Goal: Task Accomplishment & Management: Manage account settings

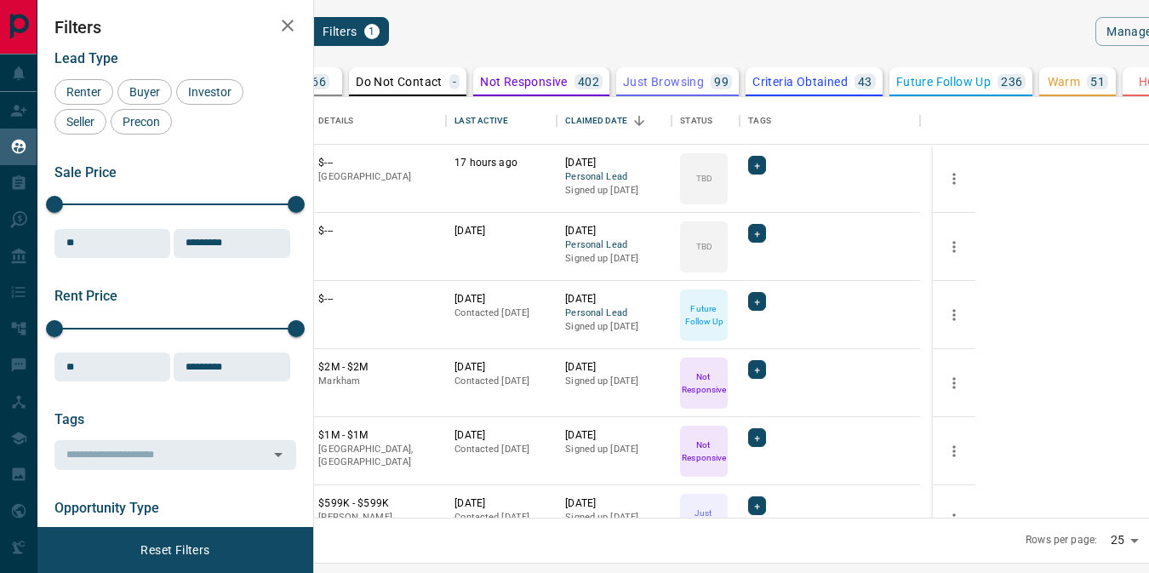
scroll to position [408, 814]
click at [280, 34] on icon "search button" at bounding box center [269, 31] width 20 height 20
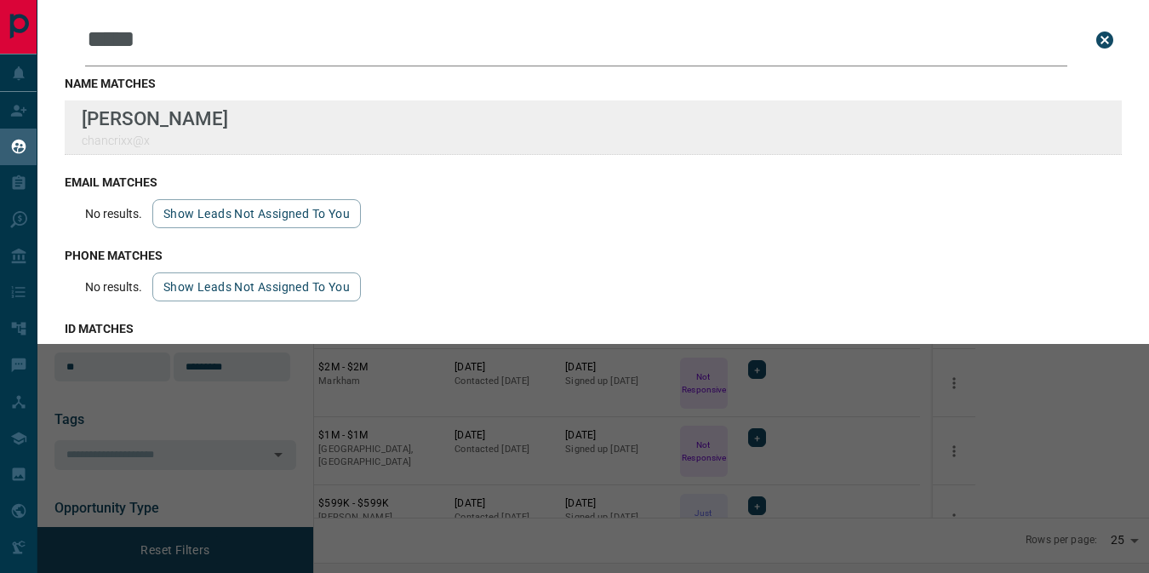
type input "*****"
click at [0, 0] on div "Lead Transfers Claim Leads My Leads Tasks Opportunities Deals Campaigns Automat…" at bounding box center [574, 275] width 1149 height 551
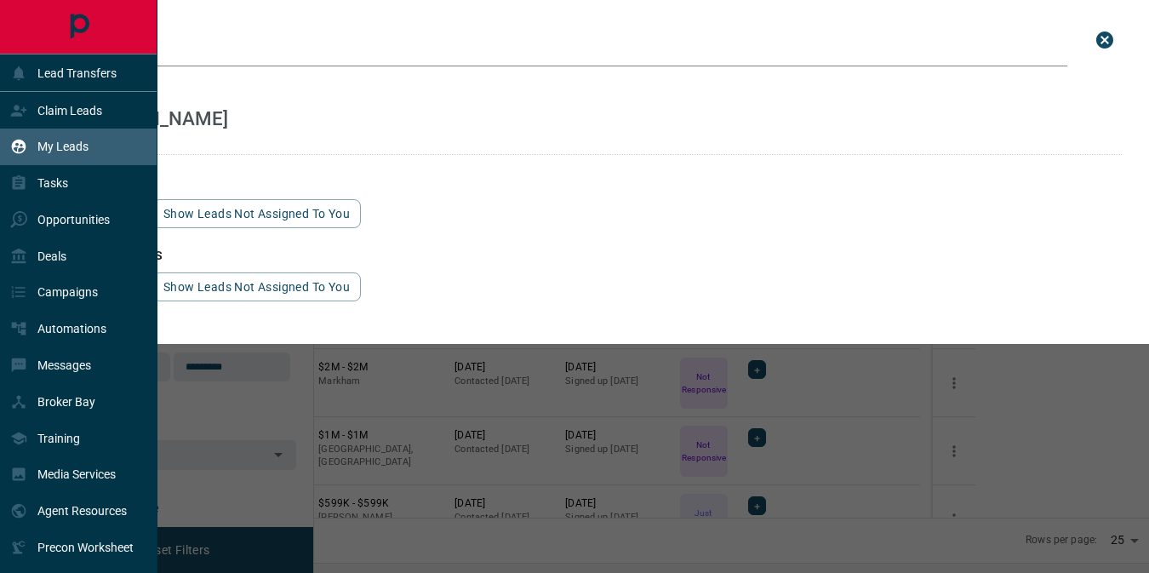
click at [1097, 41] on icon "close search bar" at bounding box center [1104, 39] width 17 height 17
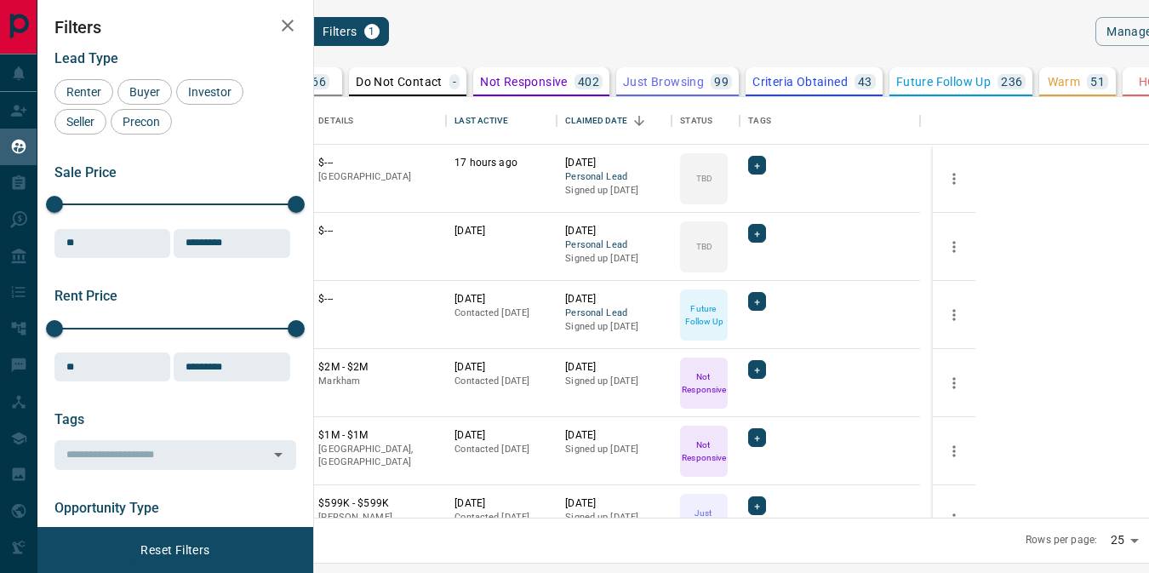
click at [329, 78] on div "66" at bounding box center [318, 81] width 21 height 15
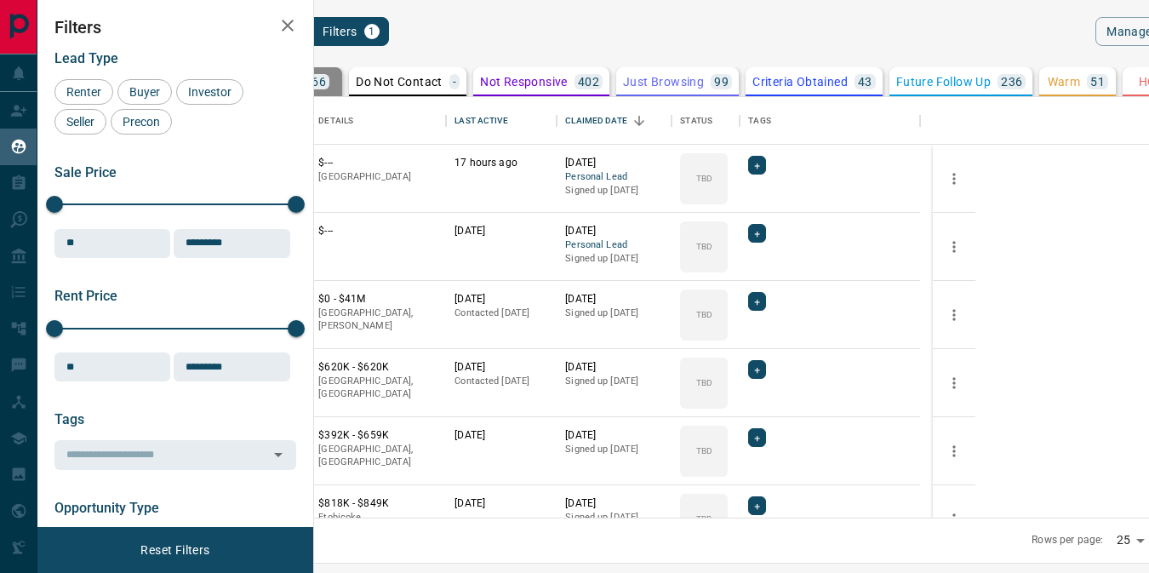
click at [297, 159] on icon "Open in New Tab" at bounding box center [290, 163] width 14 height 14
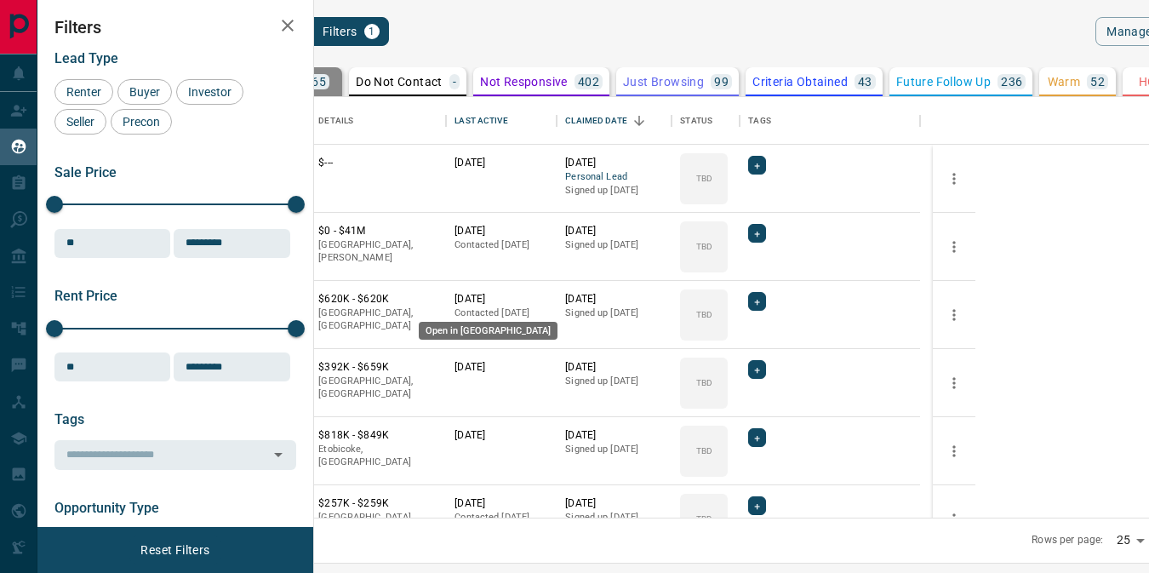
click at [295, 298] on icon "Open in New Tab" at bounding box center [290, 299] width 10 height 10
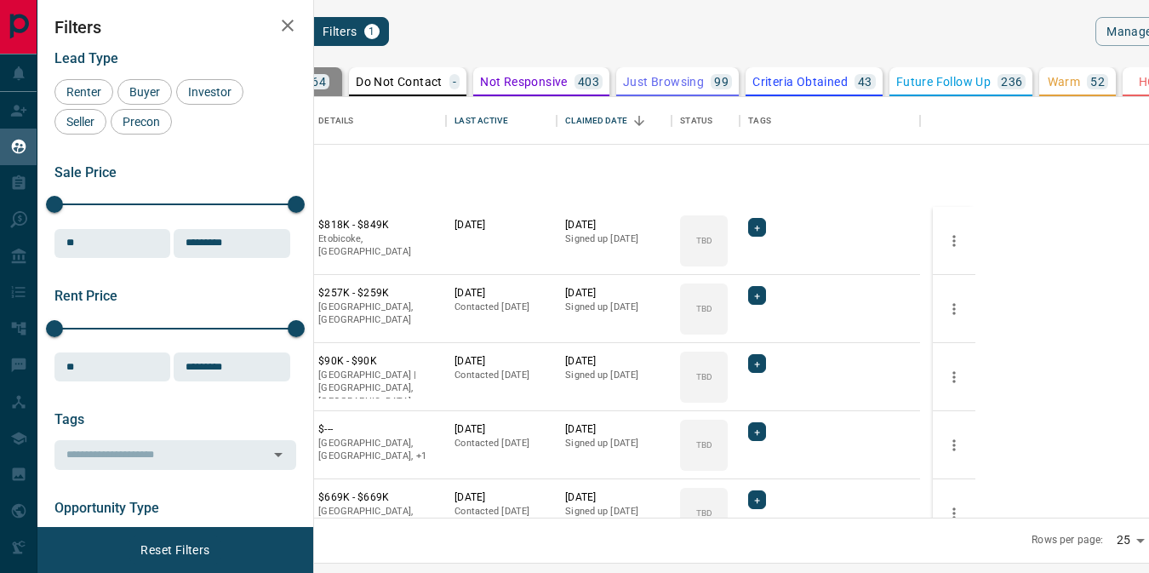
scroll to position [365, 0]
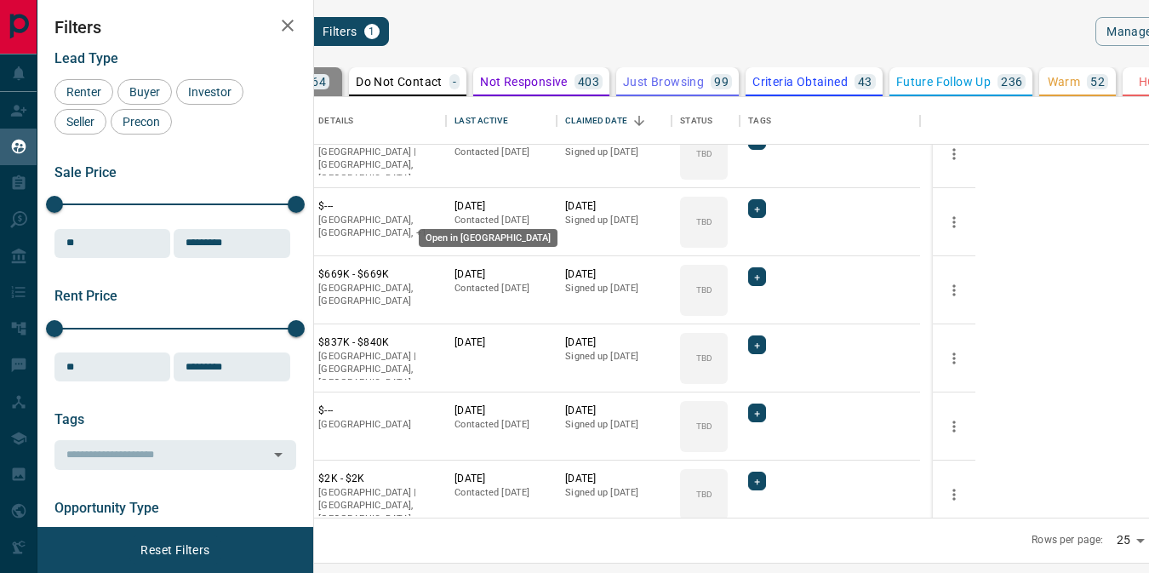
click at [297, 204] on icon "Open in New Tab" at bounding box center [290, 206] width 14 height 14
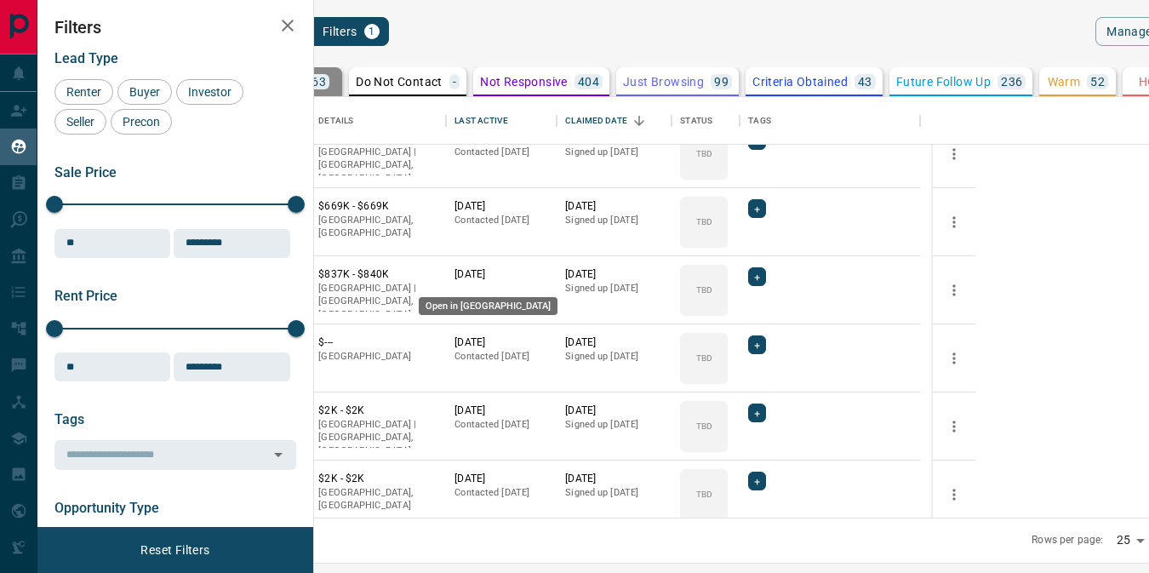
click at [297, 272] on icon "Open in New Tab" at bounding box center [290, 274] width 14 height 14
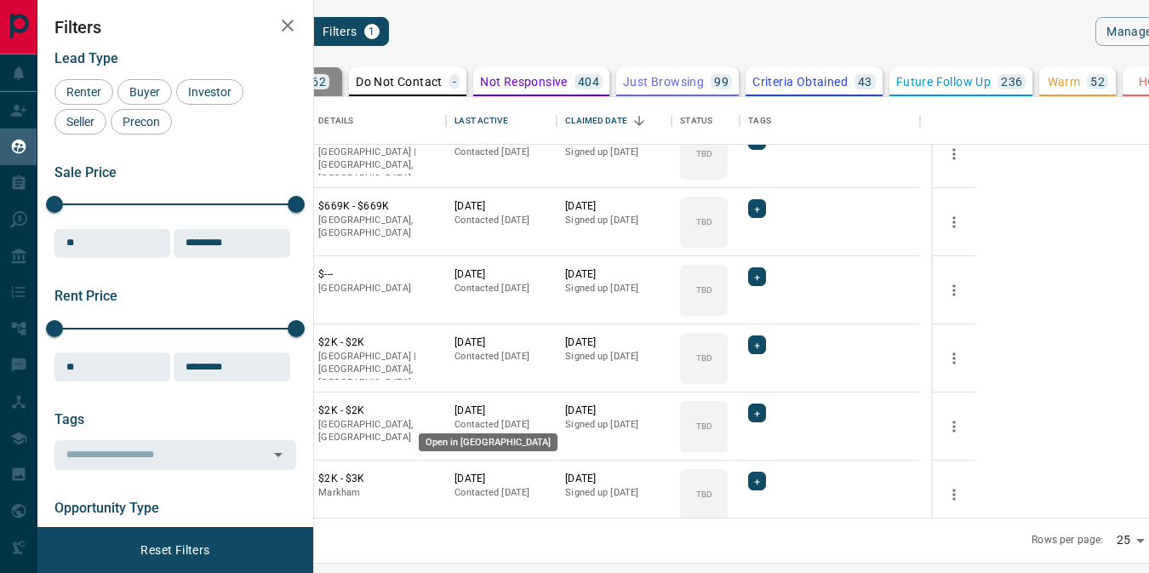
click at [295, 408] on icon "Open in New Tab" at bounding box center [290, 410] width 10 height 10
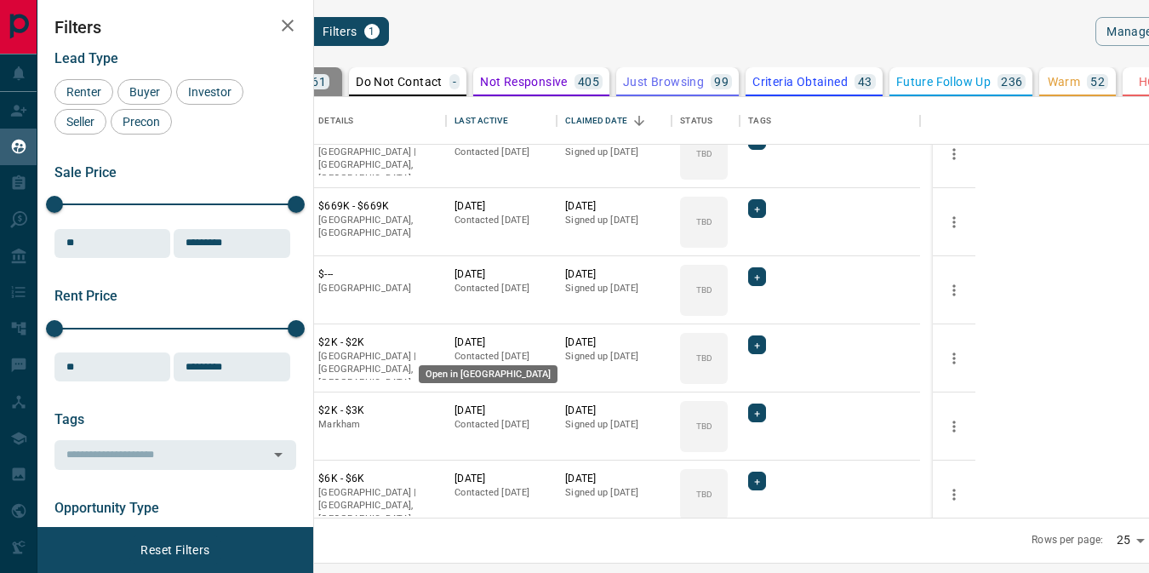
click at [297, 342] on icon "Open in New Tab" at bounding box center [290, 342] width 14 height 14
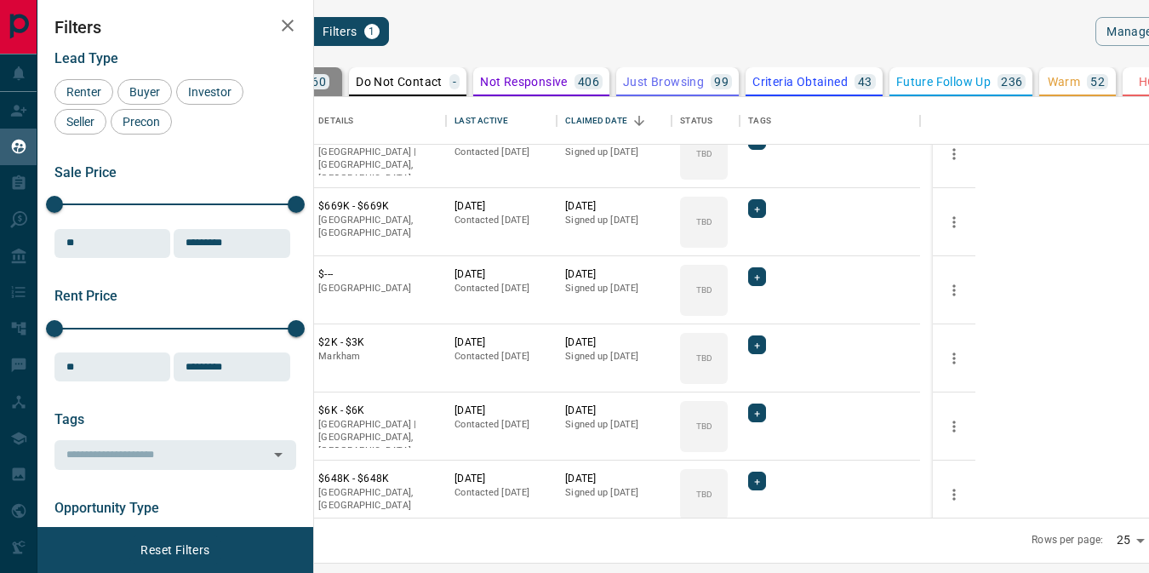
scroll to position [421, 0]
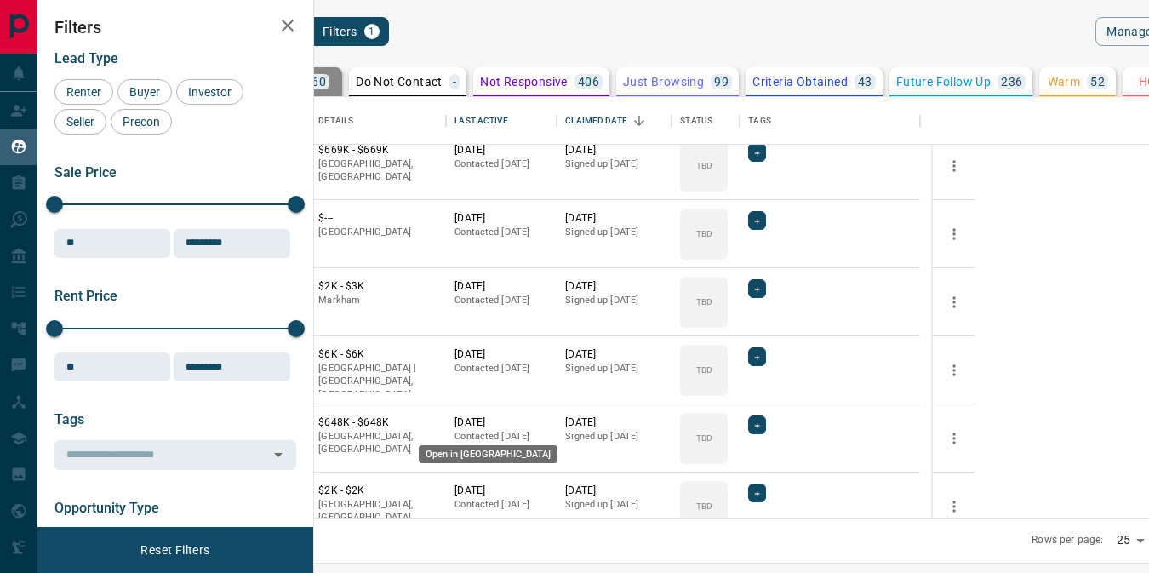
click at [297, 421] on icon "Open in New Tab" at bounding box center [290, 422] width 14 height 14
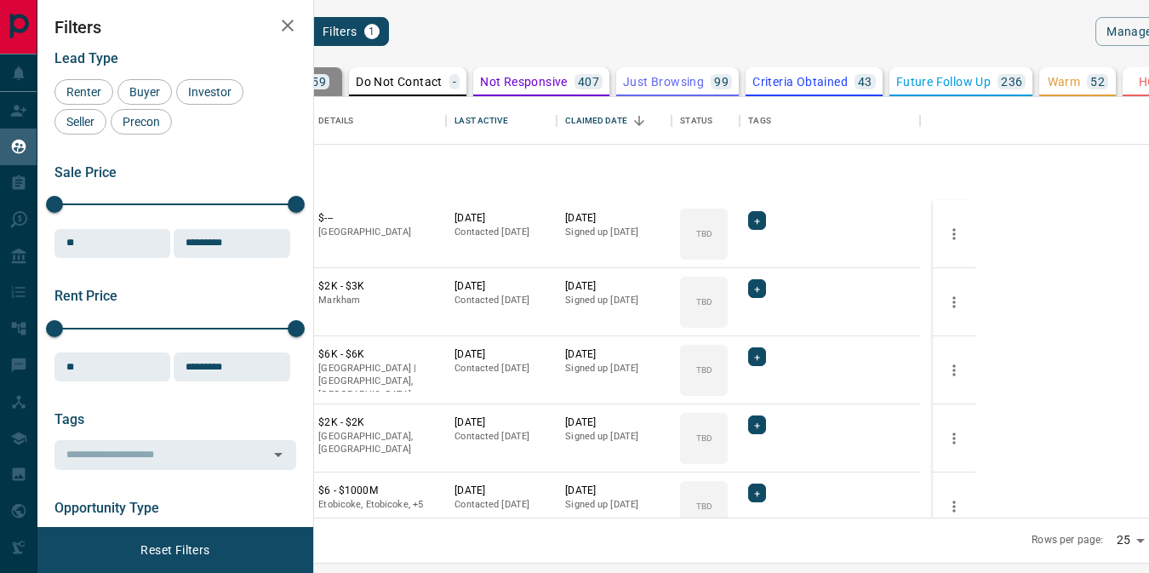
scroll to position [769, 0]
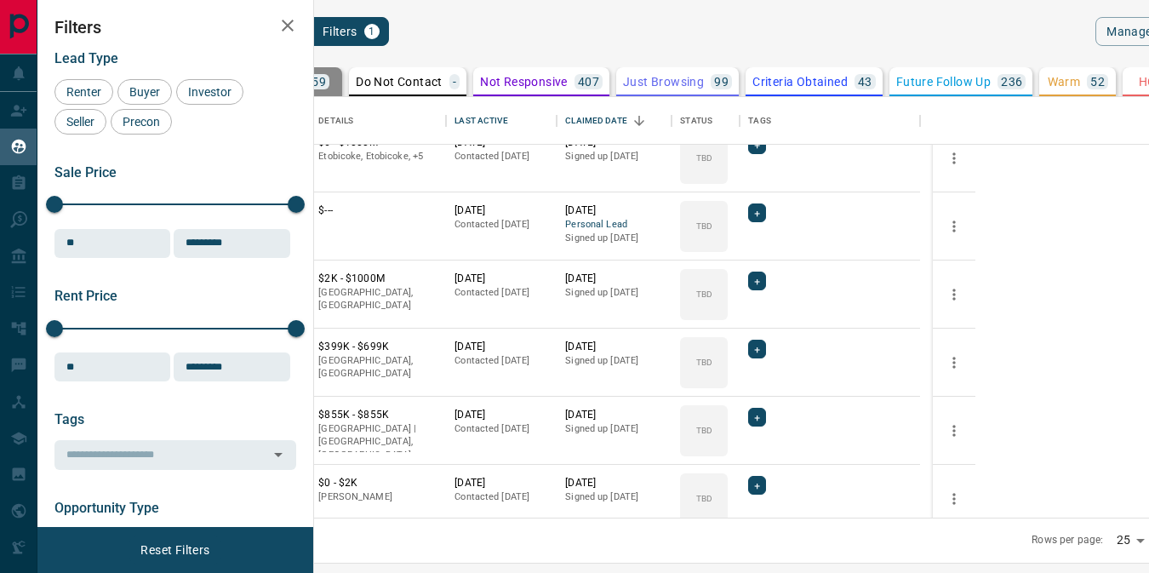
click at [972, 539] on body "Lead Transfers Claim Leads My Leads Tasks Opportunities Deals Campaigns Automat…" at bounding box center [574, 275] width 1149 height 551
click at [965, 539] on li "100" at bounding box center [962, 540] width 45 height 26
type input "***"
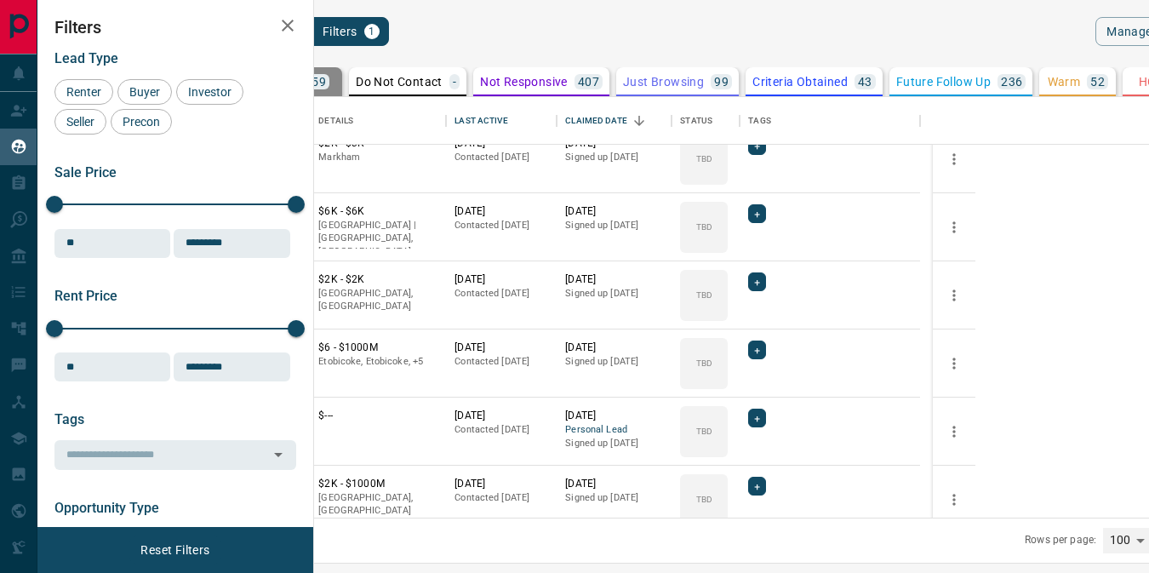
scroll to position [674, 0]
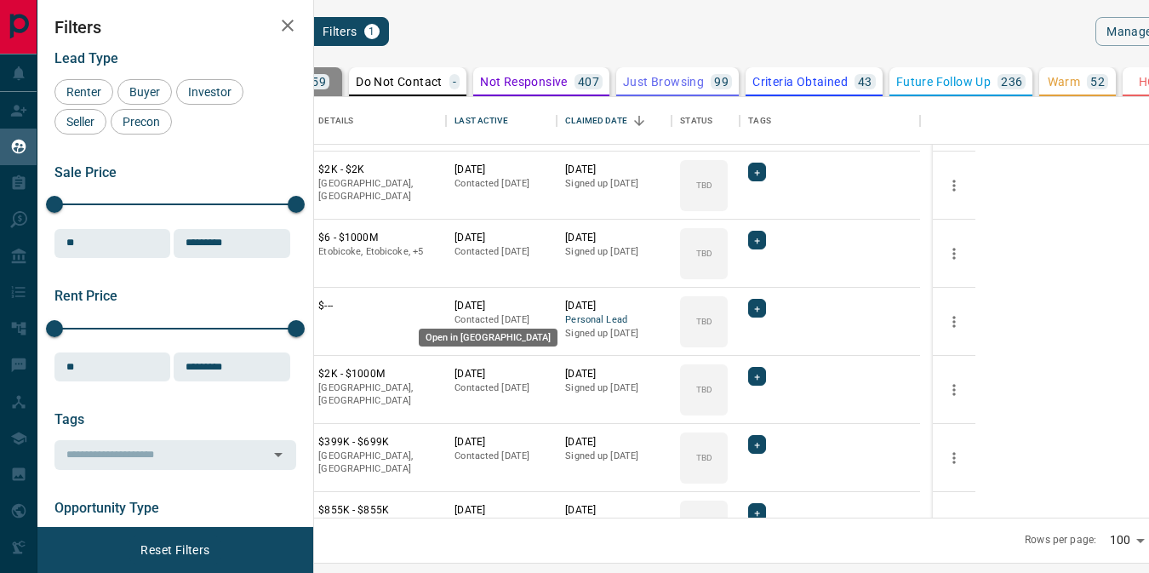
click at [297, 308] on icon "Open in New Tab" at bounding box center [290, 306] width 14 height 14
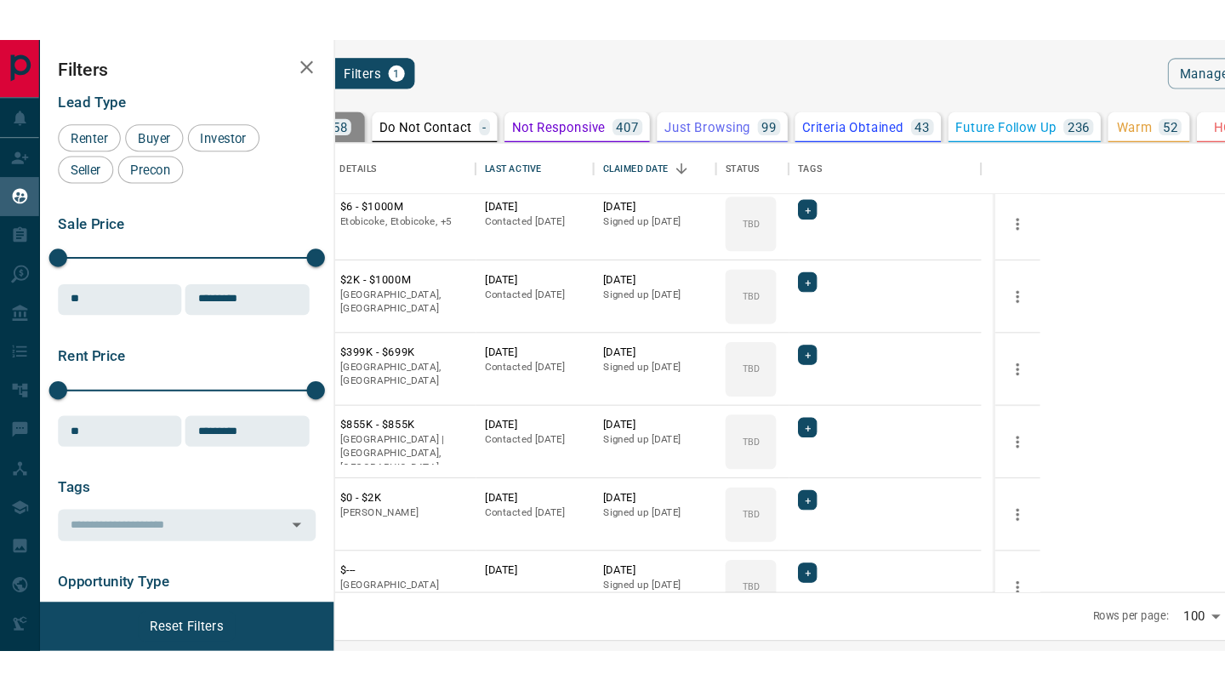
scroll to position [781, 0]
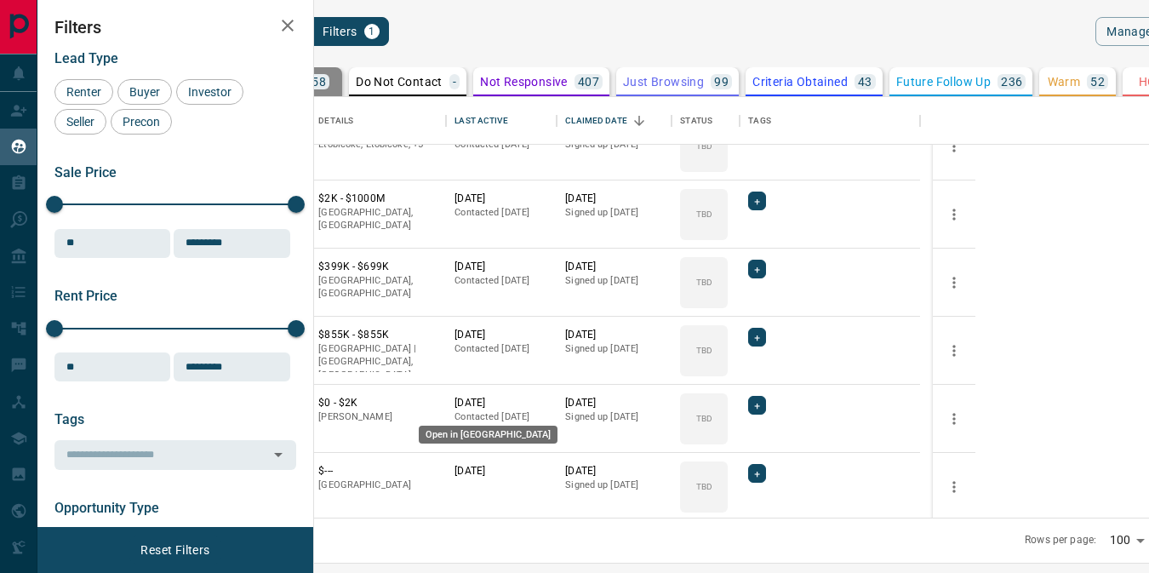
click at [297, 402] on icon "Open in New Tab" at bounding box center [290, 403] width 14 height 14
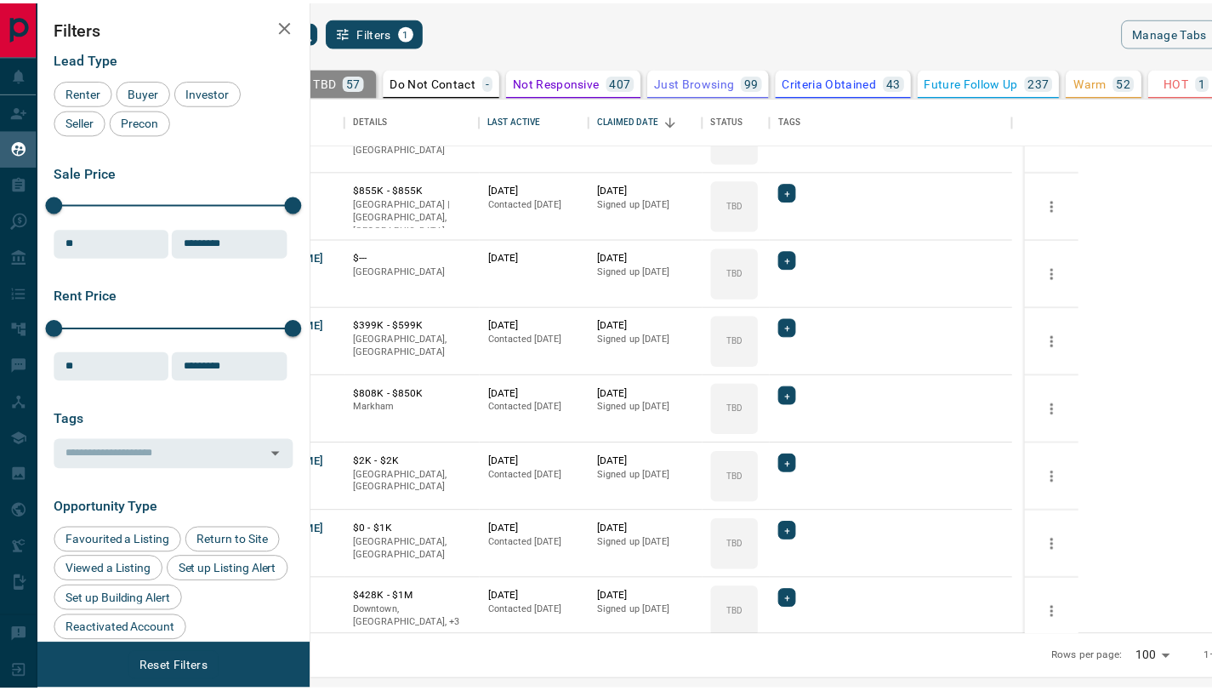
scroll to position [927, 0]
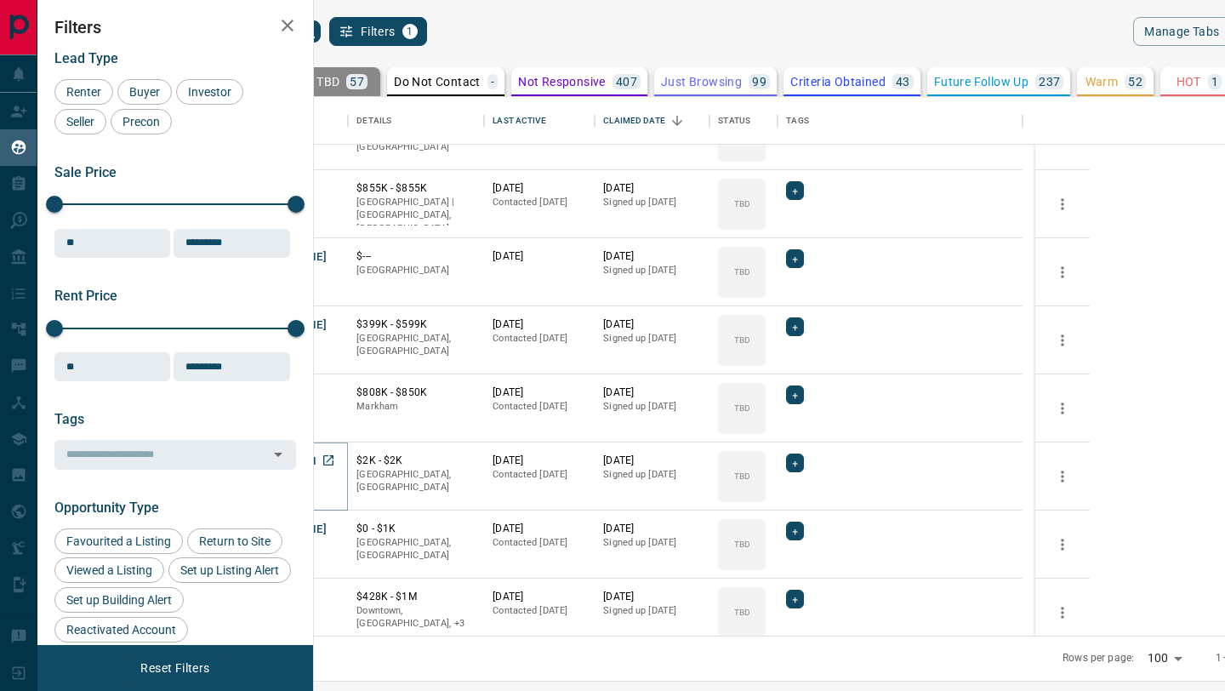
click at [335, 458] on icon "Open in New Tab" at bounding box center [329, 460] width 14 height 14
click at [318, 31] on icon "search button" at bounding box center [308, 31] width 20 height 20
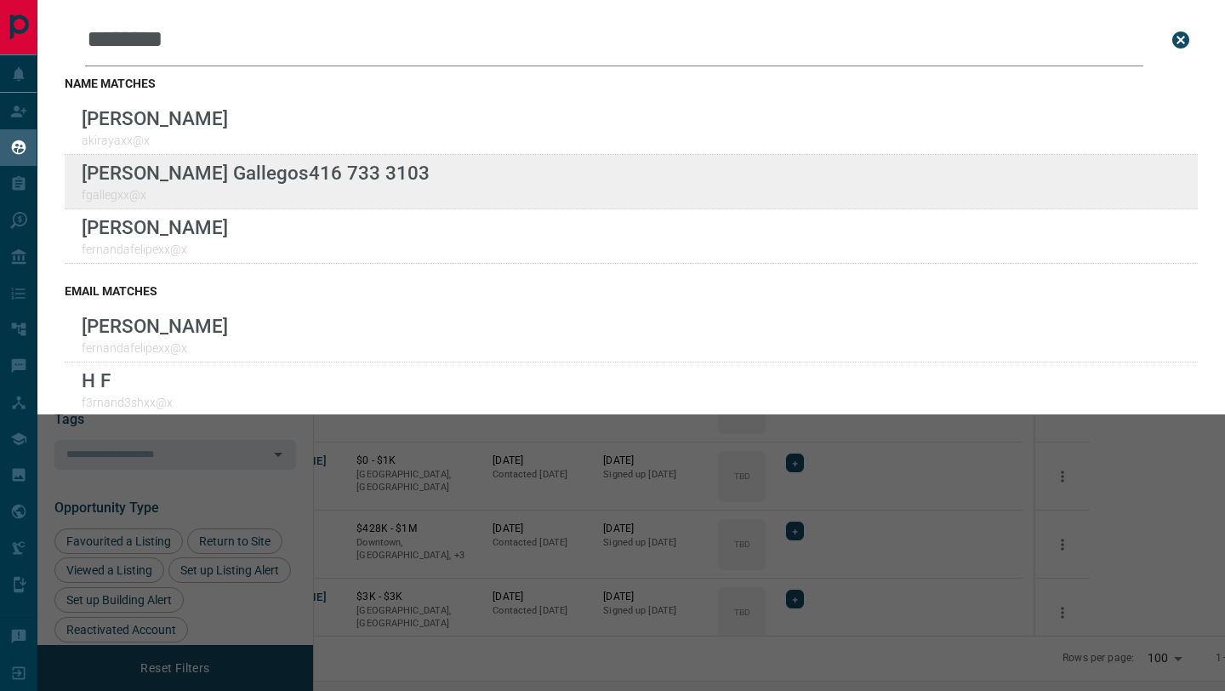
type input "********"
click at [0, 0] on div "Lead Transfers Claim Leads My Leads Tasks Opportunities Deals Campaigns Automat…" at bounding box center [612, 335] width 1225 height 670
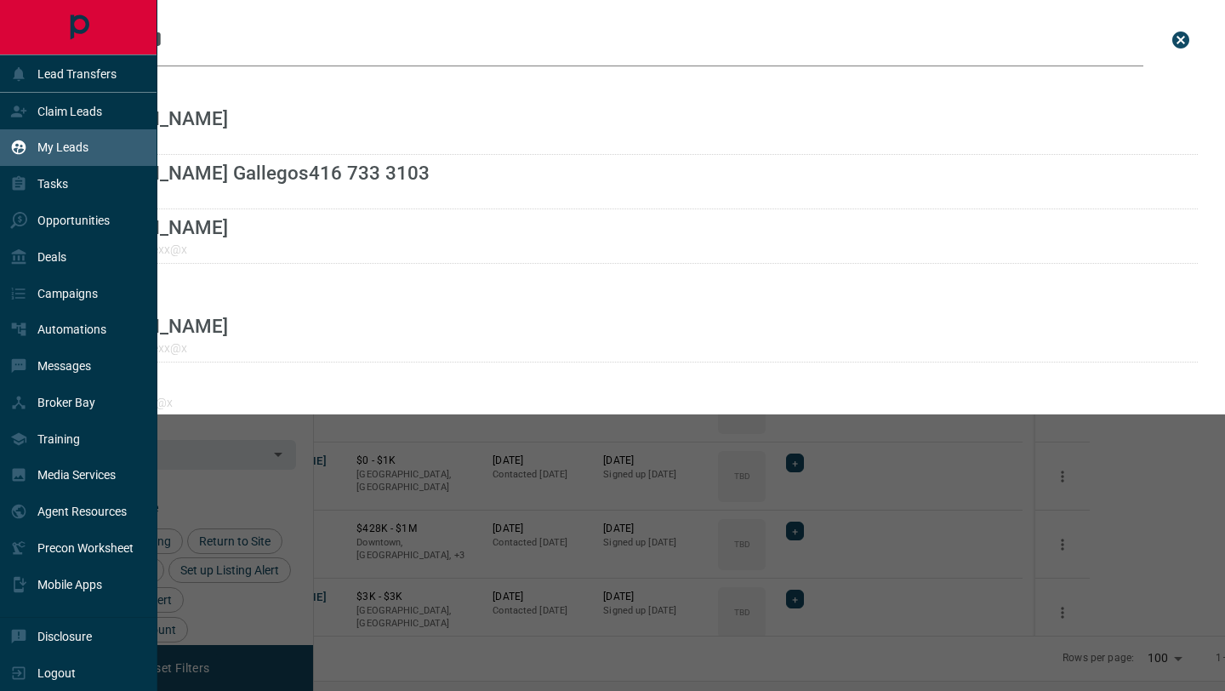
click at [1148, 40] on icon "close search bar" at bounding box center [1180, 39] width 17 height 17
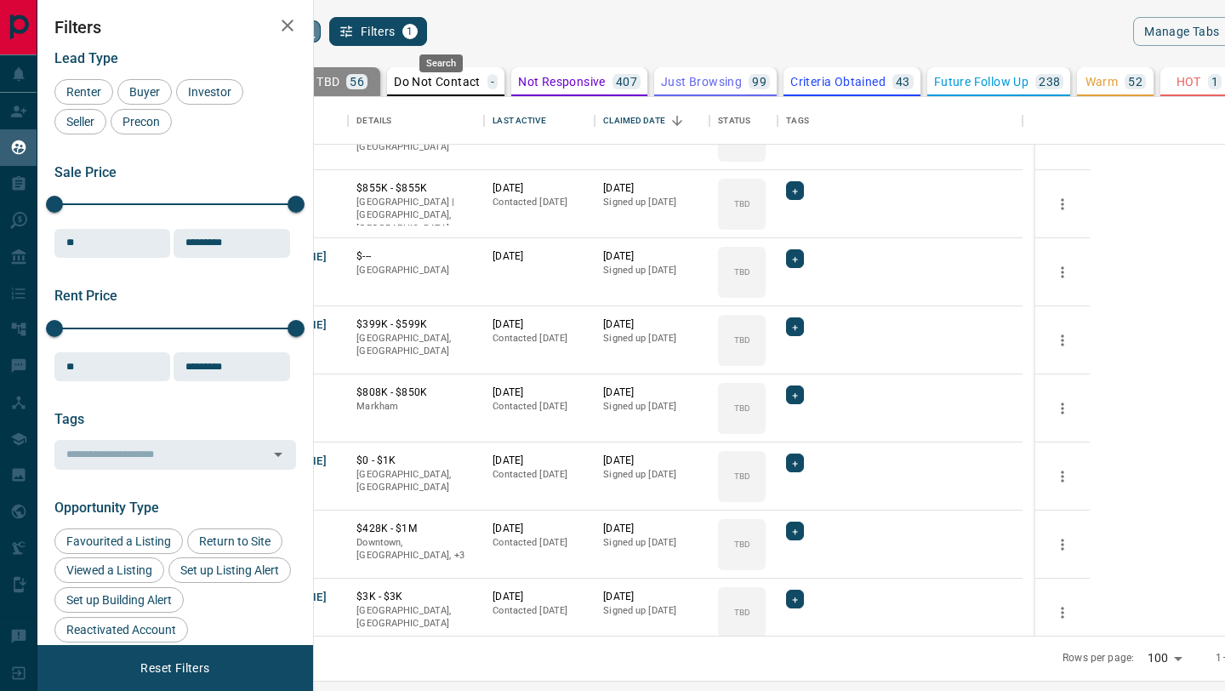
click at [318, 35] on icon "search button" at bounding box center [308, 31] width 20 height 20
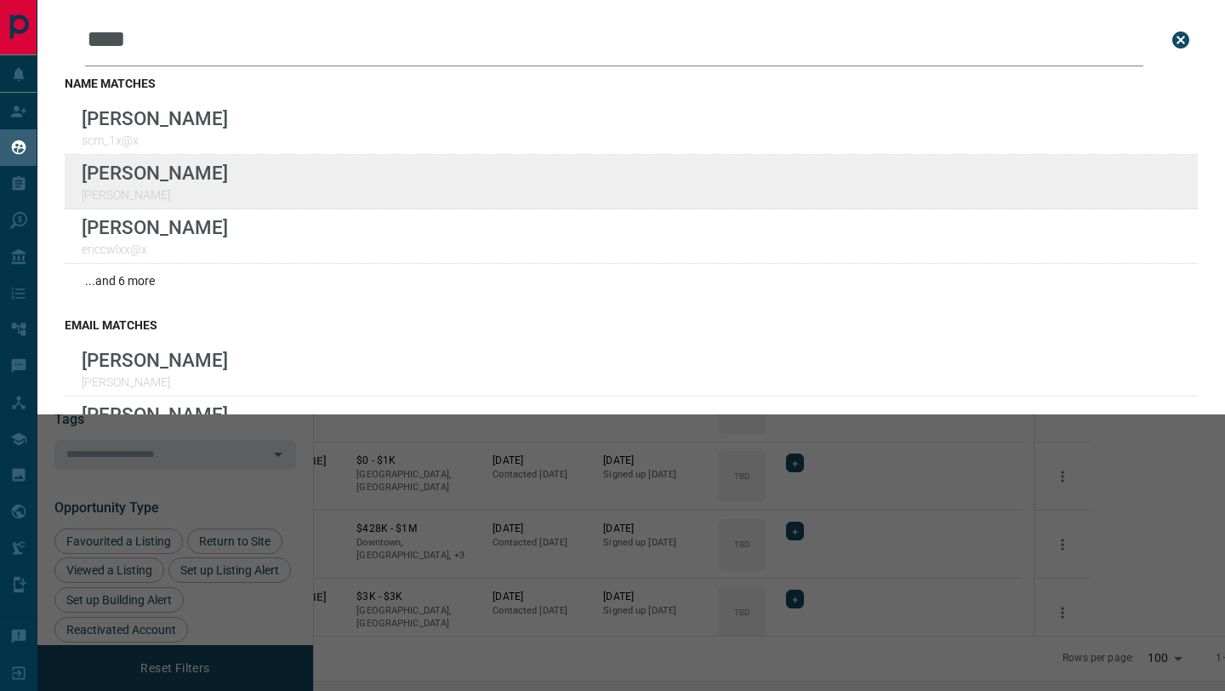
type input "****"
click at [0, 0] on div "Lead Transfers Claim Leads My Leads Tasks Opportunities Deals Campaigns Automat…" at bounding box center [612, 335] width 1225 height 670
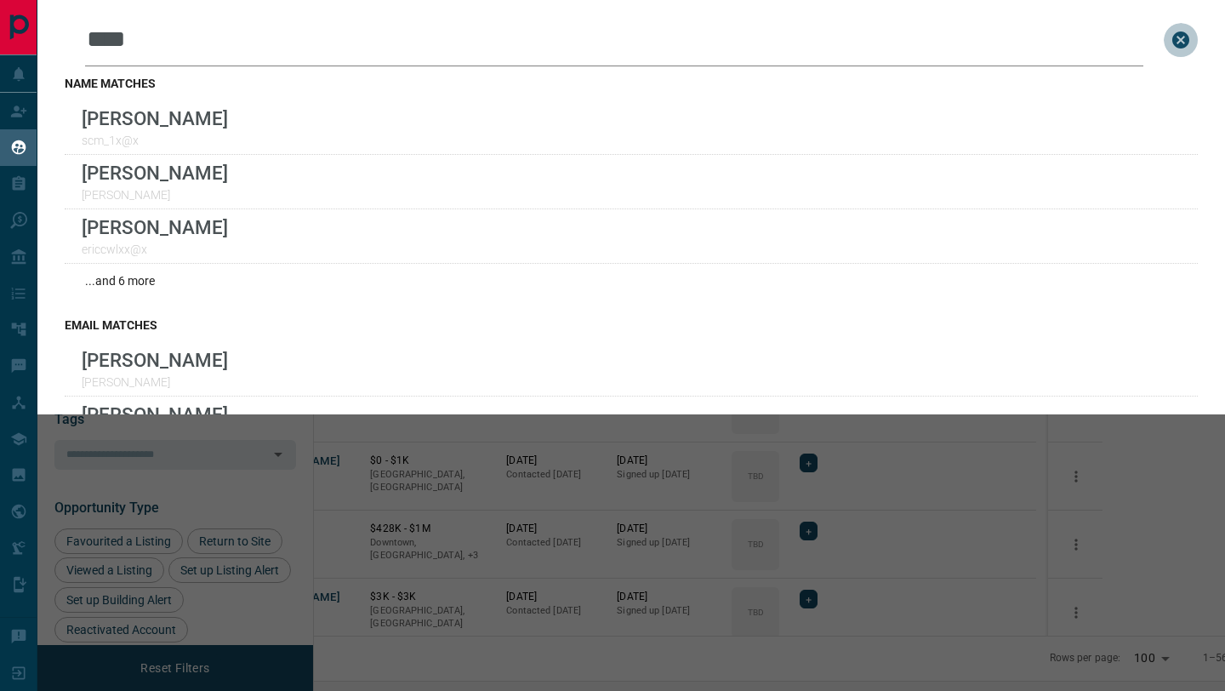
click at [1148, 42] on icon "close search bar" at bounding box center [1180, 39] width 17 height 17
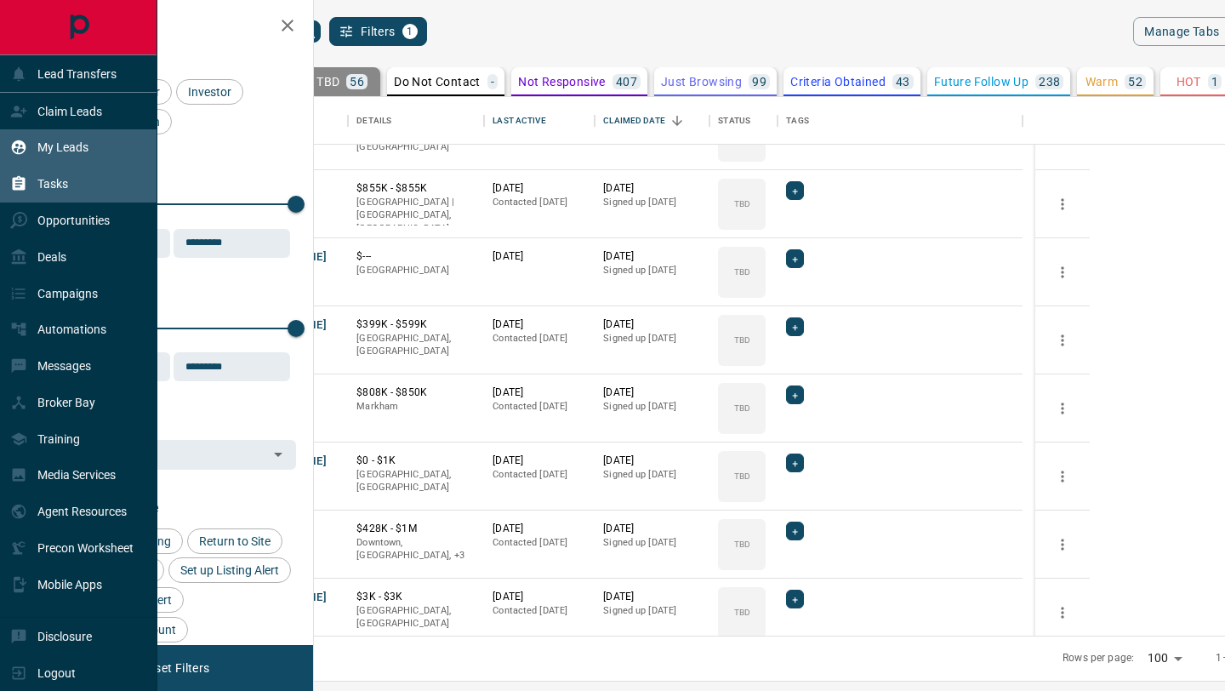
click at [41, 185] on p "Tasks" at bounding box center [52, 184] width 31 height 14
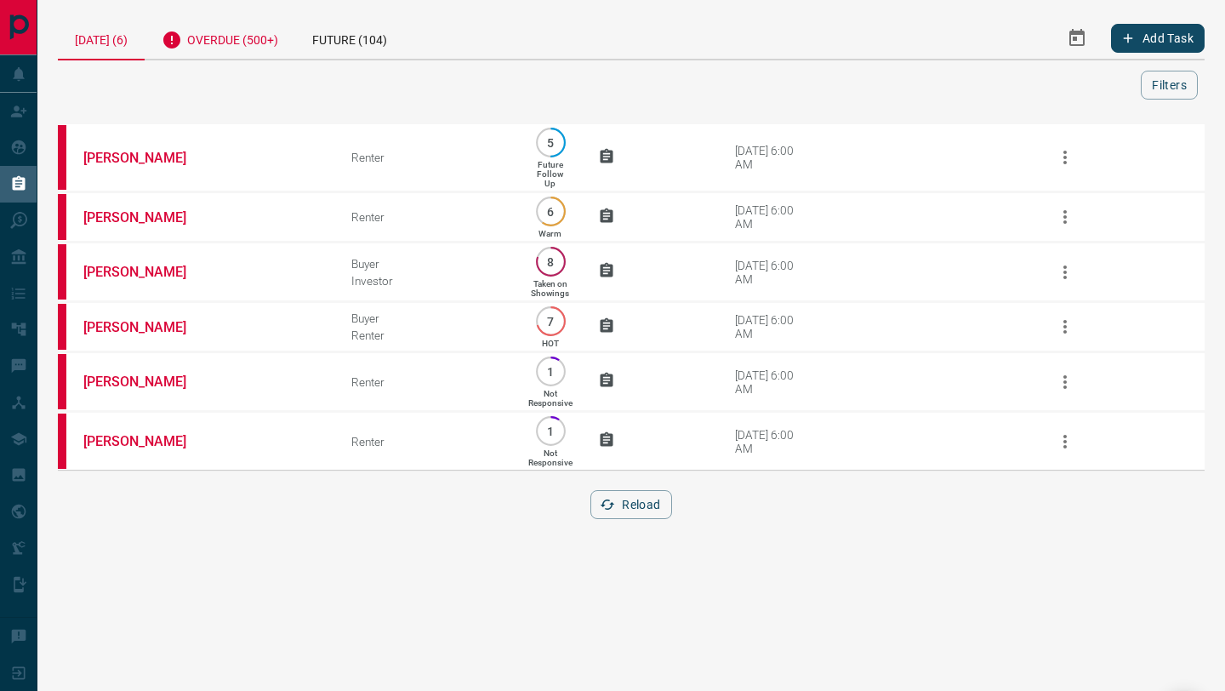
click at [231, 31] on div "Overdue (500+)" at bounding box center [220, 38] width 151 height 42
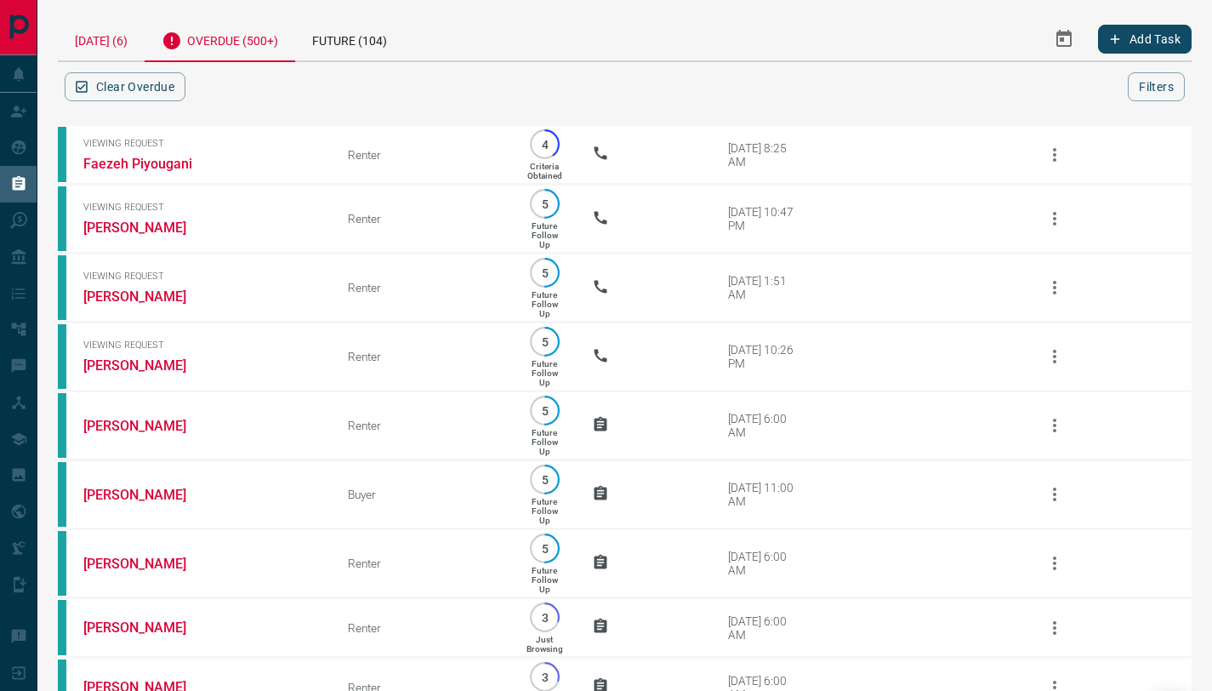
click at [91, 43] on div "[DATE] (6)" at bounding box center [101, 38] width 87 height 43
